Goal: Information Seeking & Learning: Learn about a topic

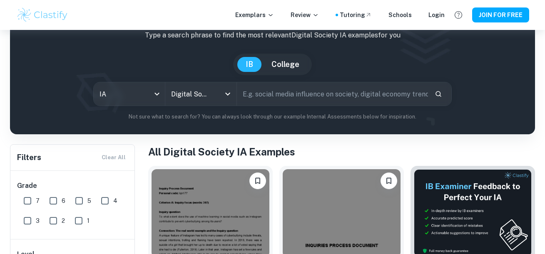
scroll to position [51, 0]
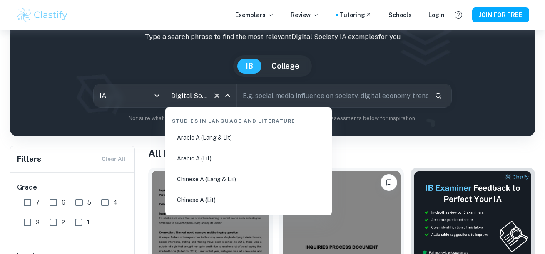
click at [197, 90] on input "Digital Society" at bounding box center [189, 96] width 40 height 16
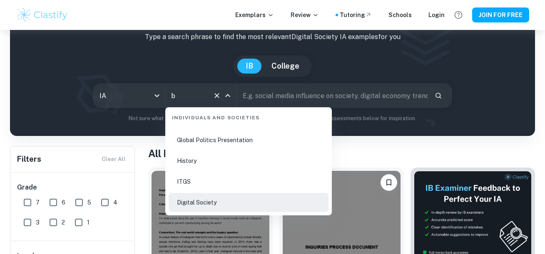
scroll to position [0, 0]
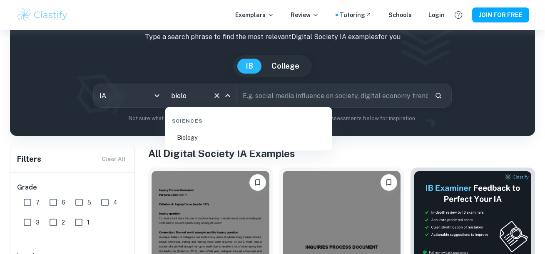
type input "biolo"
click at [197, 139] on li "Biology" at bounding box center [249, 137] width 160 height 19
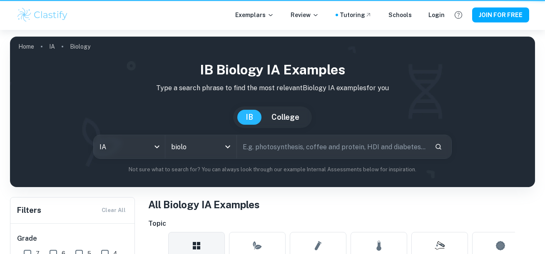
click at [283, 93] on p "Type a search phrase to find the most relevant Biology IA examples for you" at bounding box center [273, 88] width 512 height 10
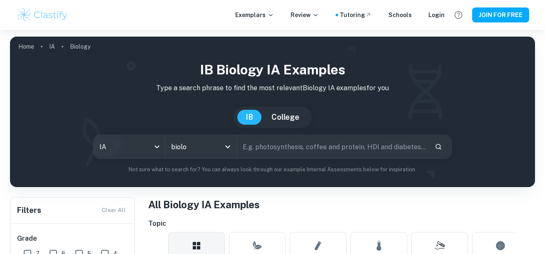
click at [272, 144] on input "text" at bounding box center [332, 146] width 191 height 23
type input "caffeine"
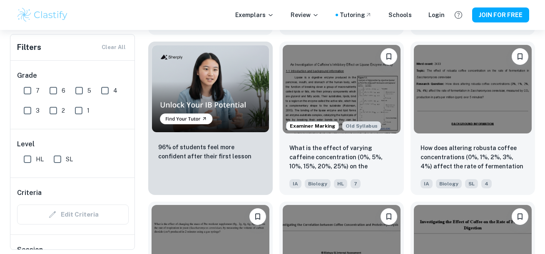
scroll to position [583, 0]
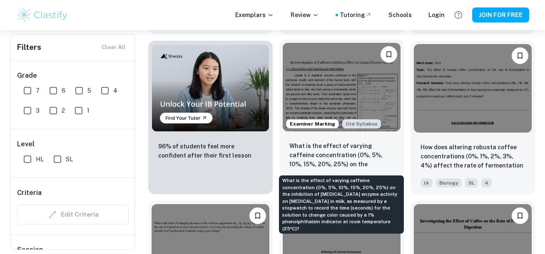
click at [326, 151] on p "What is the effect of varying caffeine concentration (0%, 5%, 10%, 15%, 20%, 25…" at bounding box center [341, 156] width 104 height 28
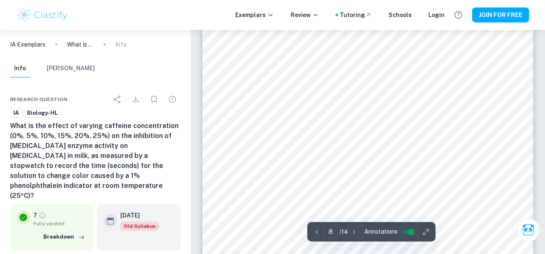
scroll to position [3464, 0]
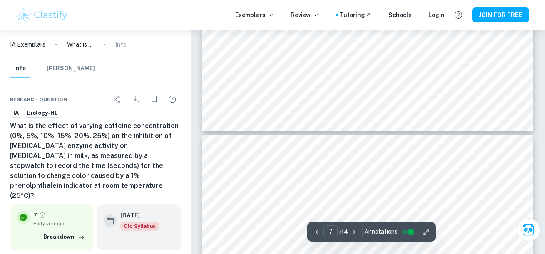
type input "8"
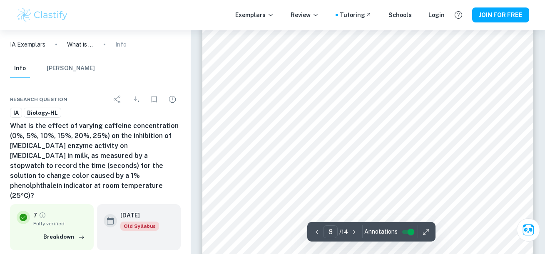
scroll to position [3564, 0]
